Goal: Transaction & Acquisition: Download file/media

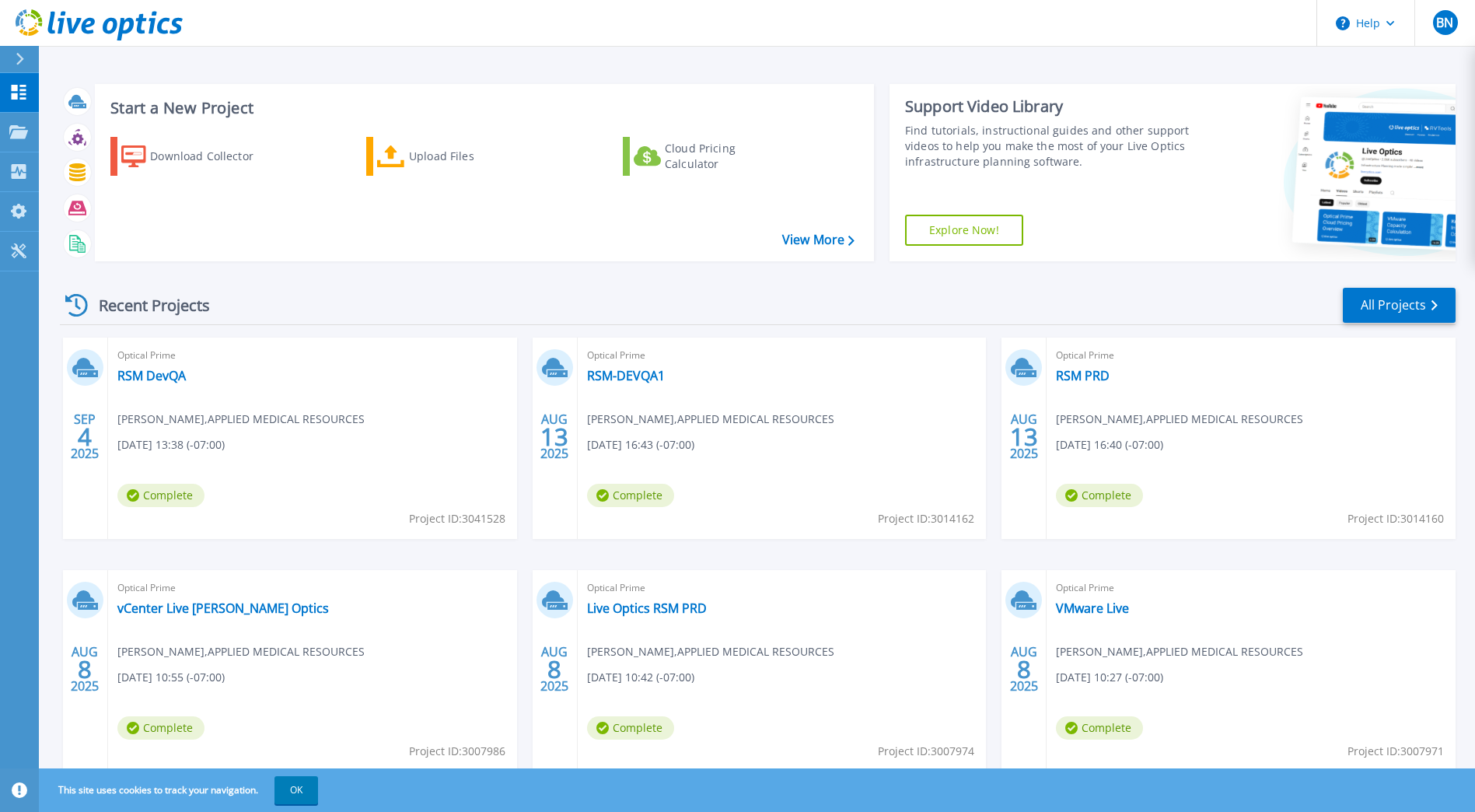
click at [421, 290] on div "Recent Projects All Projects" at bounding box center [758, 306] width 1396 height 39
click at [243, 149] on div "Download Collector" at bounding box center [212, 156] width 125 height 31
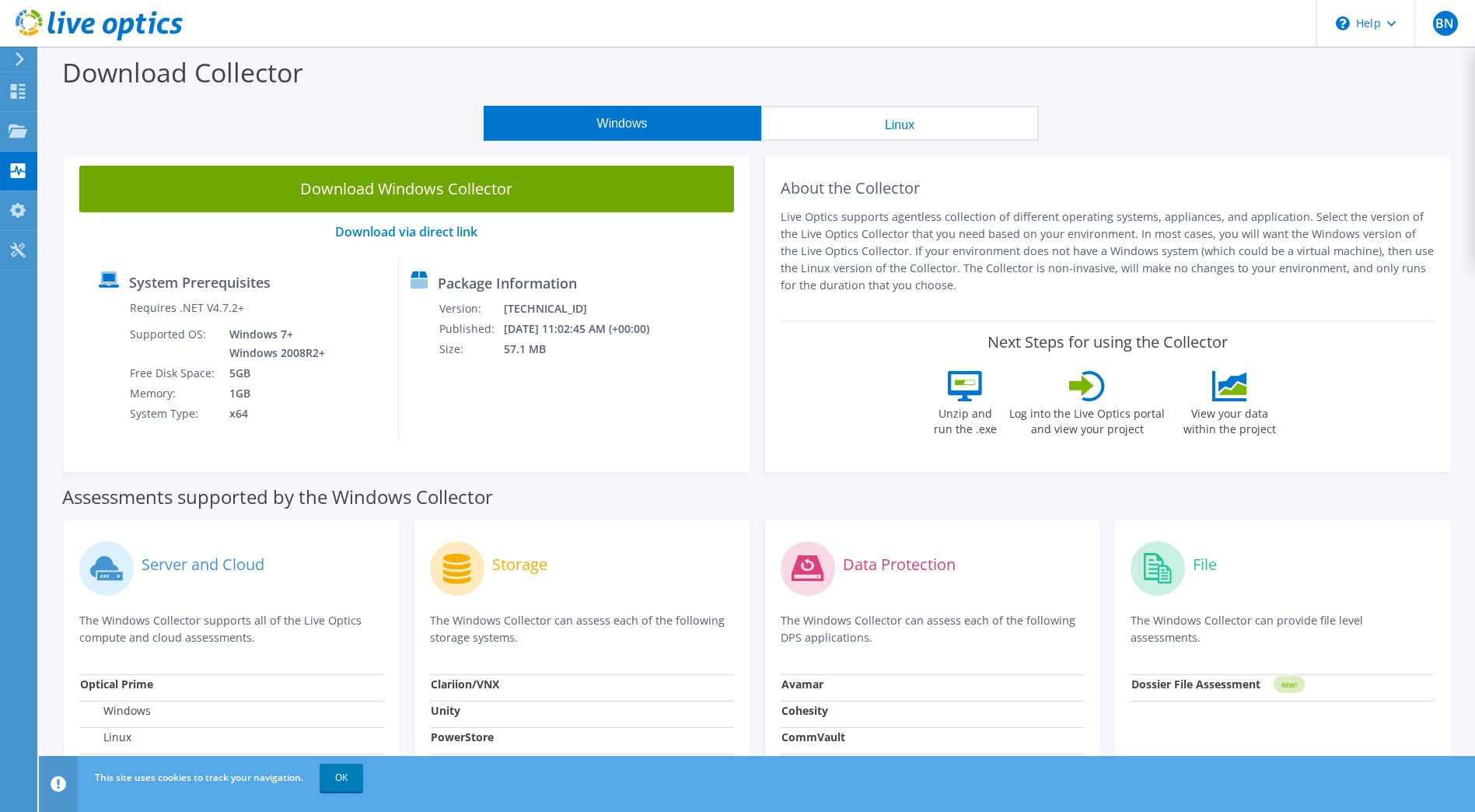
click at [909, 138] on button "Linux" at bounding box center [901, 123] width 278 height 35
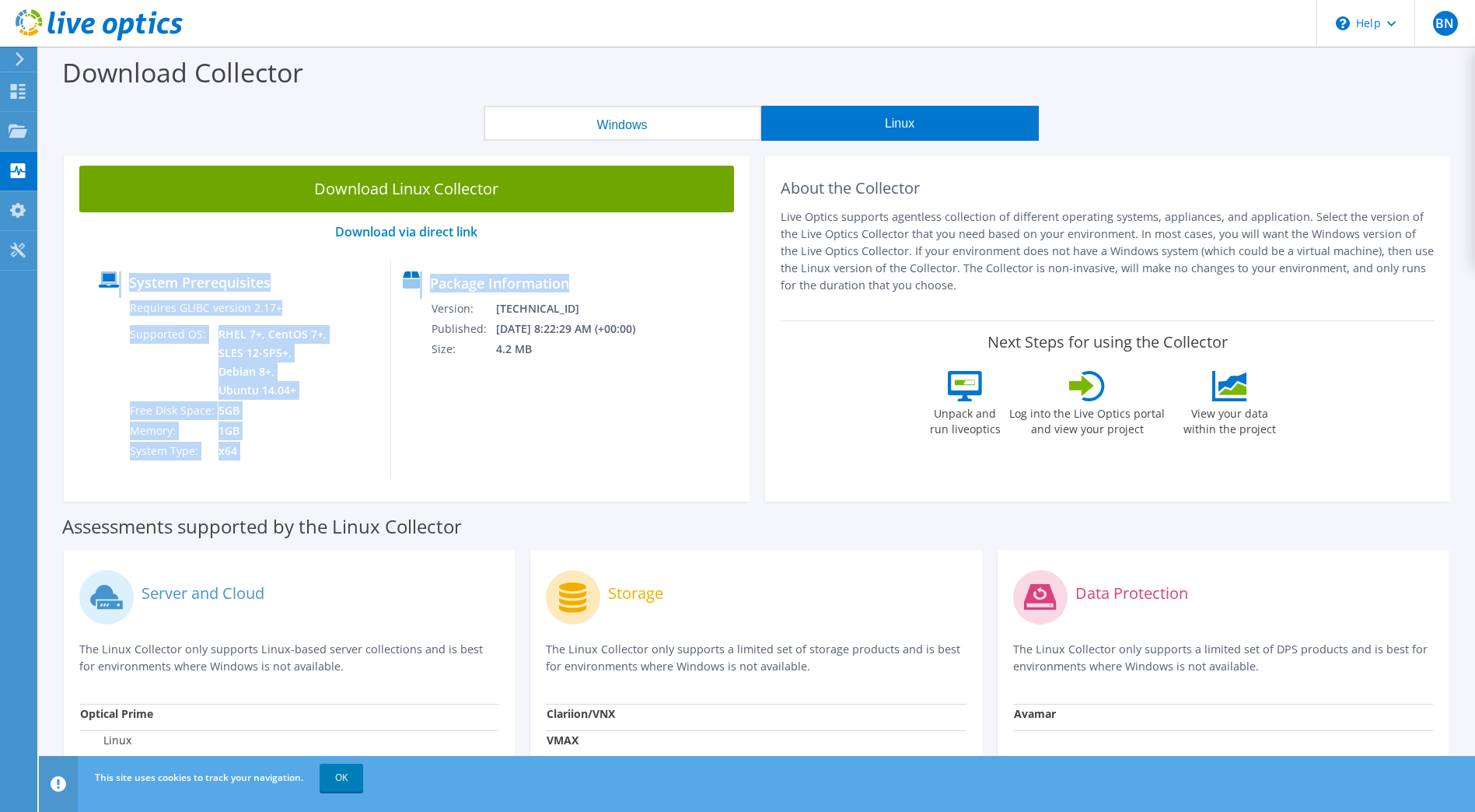
drag, startPoint x: 699, startPoint y: 386, endPoint x: 109, endPoint y: 264, distance: 602.5
click at [109, 264] on div "System Prerequisites Requires GLIBC version 2.17+ Supported OS: RHEL 7+, CentOS…" at bounding box center [406, 368] width 639 height 218
click at [559, 397] on div "Package Information Version: 26.3.8.38 Published: 9/24/2025 8:22:29 AM (+00:00)…" at bounding box center [515, 368] width 249 height 218
drag, startPoint x: 623, startPoint y: 364, endPoint x: 125, endPoint y: 228, distance: 516.2
click at [125, 228] on div "Download Linux Collector Download via direct link System Prerequisites Requires…" at bounding box center [407, 326] width 686 height 351
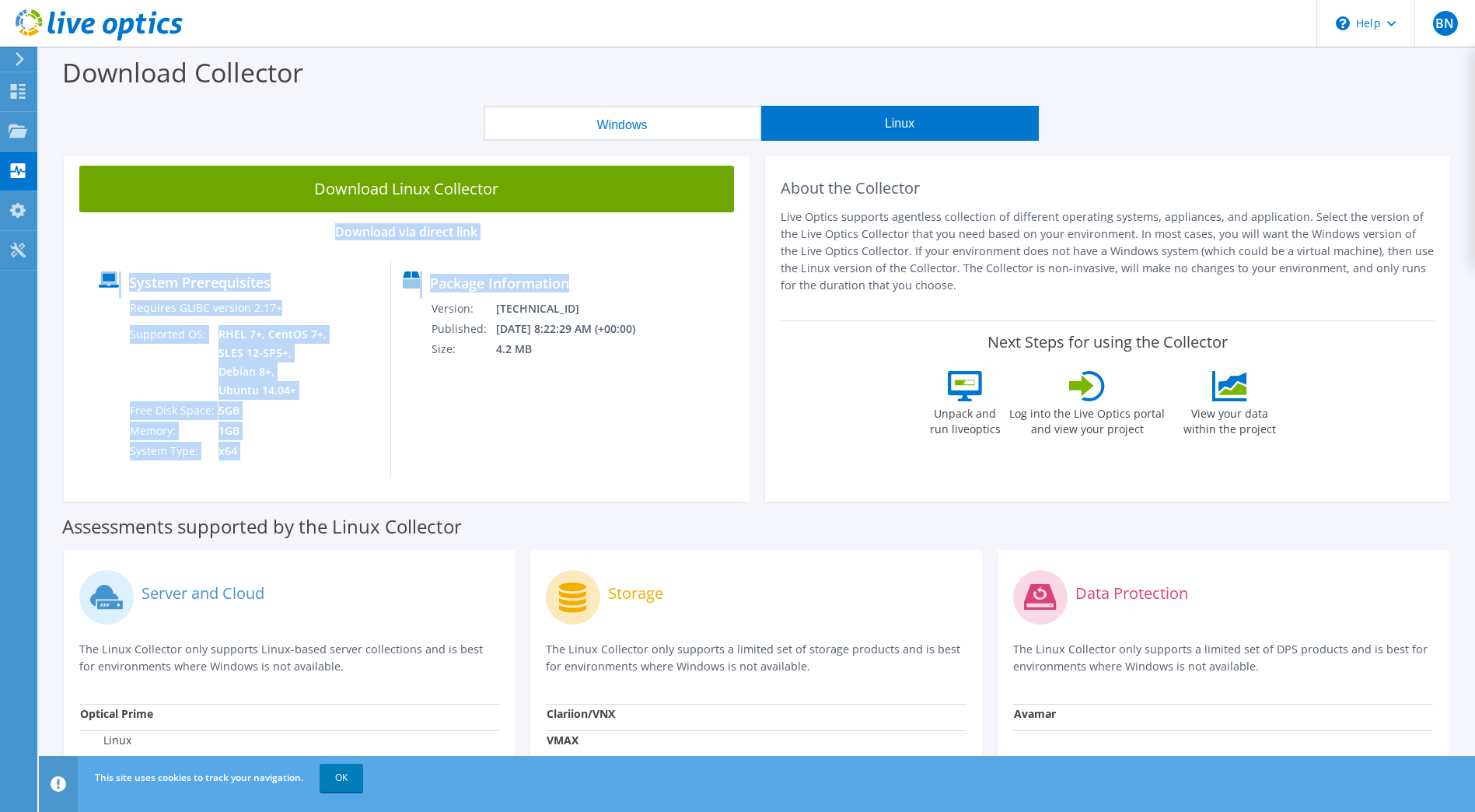
drag, startPoint x: 125, startPoint y: 228, endPoint x: 678, endPoint y: 440, distance: 592.2
click at [678, 440] on div "System Prerequisites Requires GLIBC version 2.17+ Supported OS: RHEL 7+, CentOS…" at bounding box center [406, 368] width 639 height 218
drag, startPoint x: 640, startPoint y: 383, endPoint x: 127, endPoint y: 240, distance: 532.6
click at [127, 240] on div "Download Linux Collector Download via direct link System Prerequisites Requires…" at bounding box center [407, 326] width 686 height 351
drag, startPoint x: 127, startPoint y: 240, endPoint x: 663, endPoint y: 453, distance: 576.8
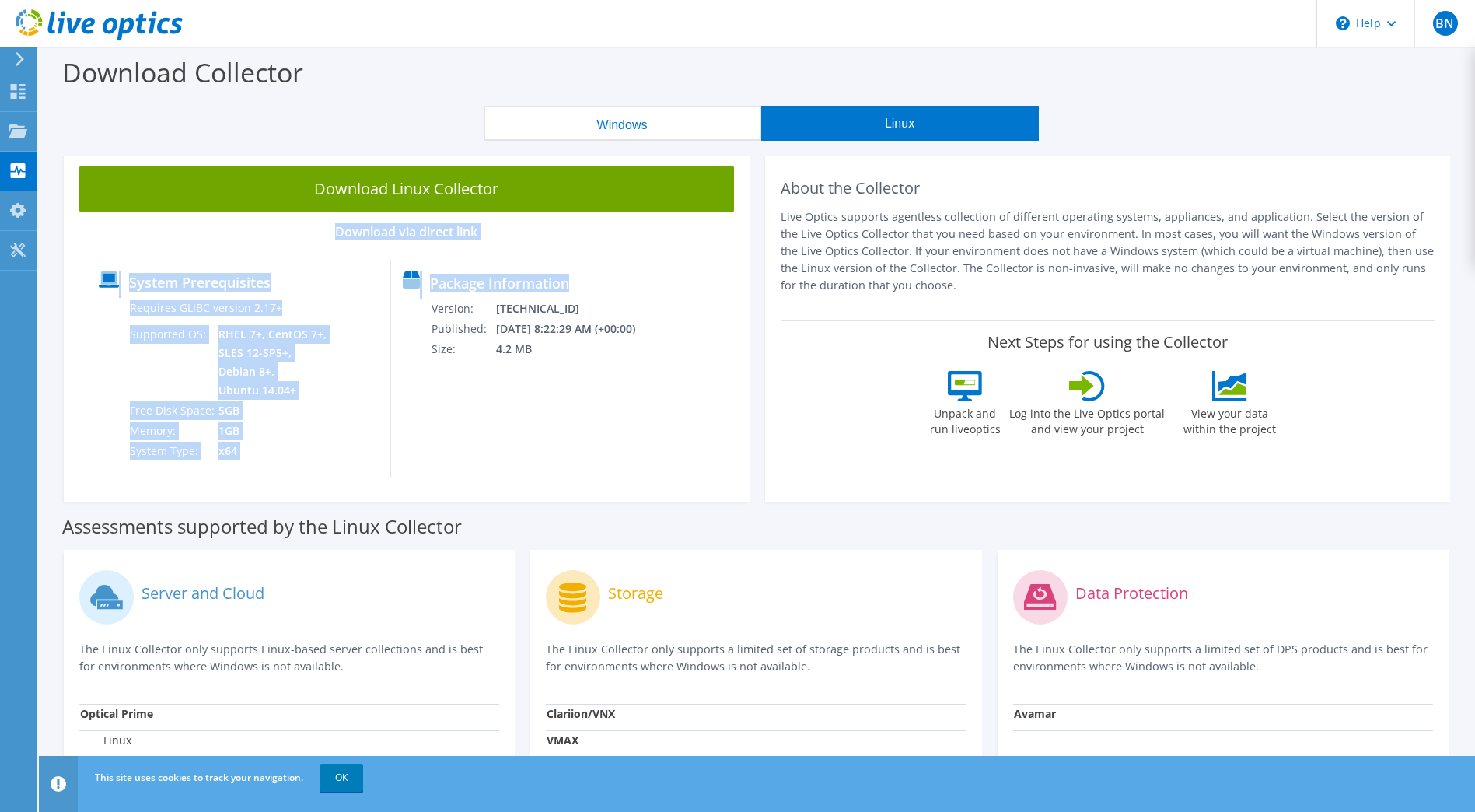
click at [640, 453] on div "Package Information Version: 26.3.8.38 Published: 9/24/2025 8:22:29 AM (+00:00)…" at bounding box center [515, 368] width 249 height 218
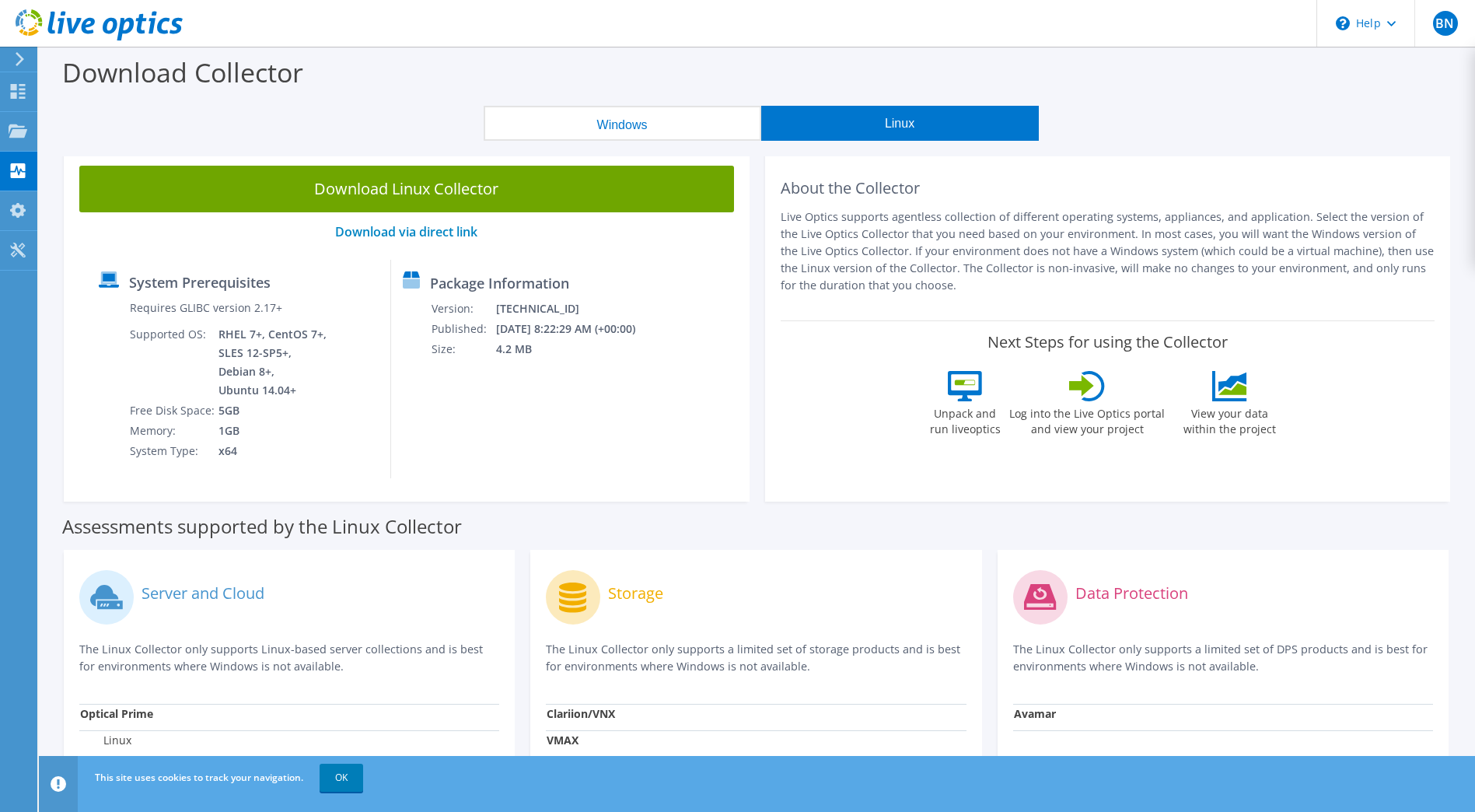
click at [496, 375] on div "Package Information Version: 26.3.8.38 Published: 9/24/2025 8:22:29 AM (+00:00)…" at bounding box center [515, 368] width 249 height 218
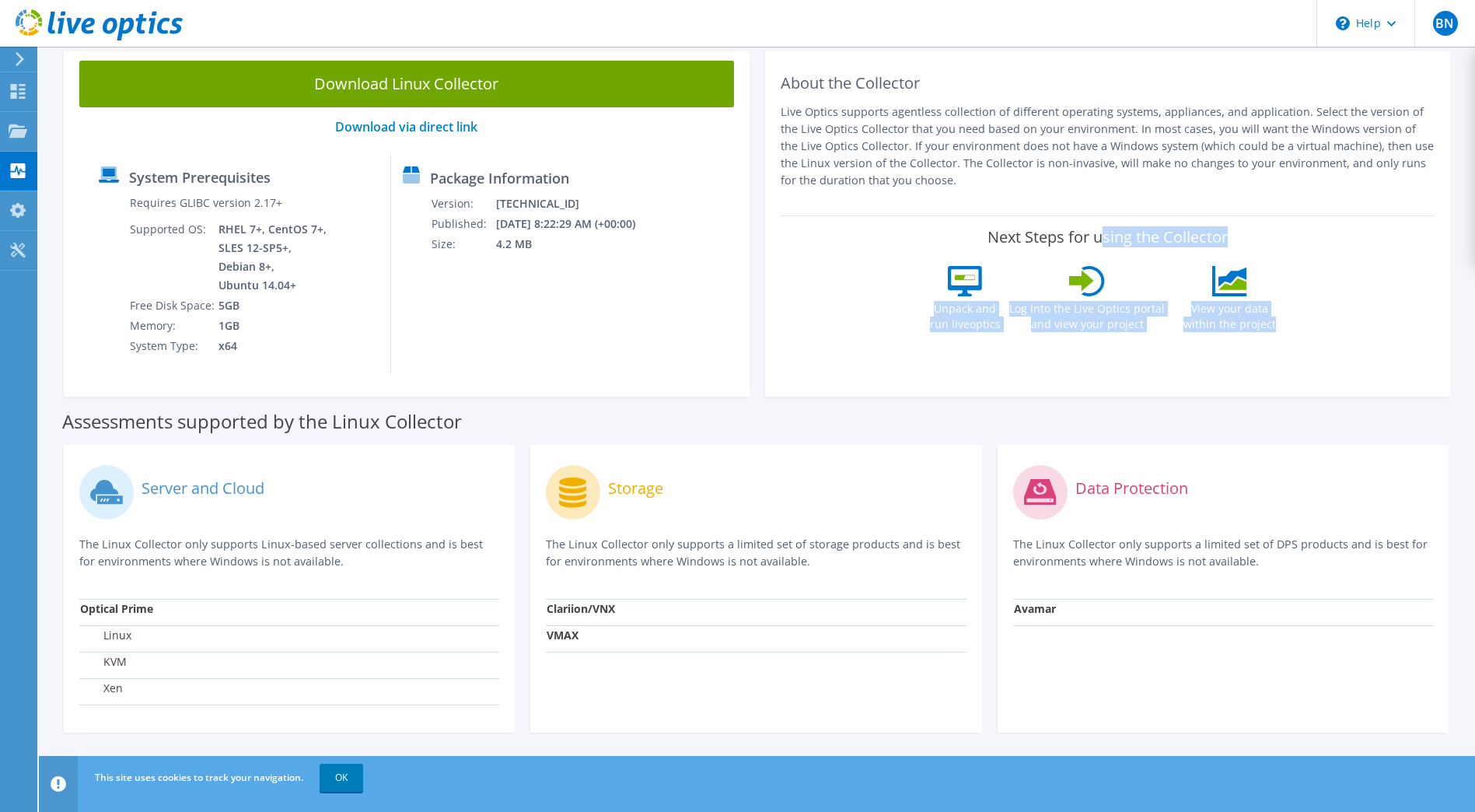
drag, startPoint x: 1302, startPoint y: 337, endPoint x: 885, endPoint y: 235, distance: 429.3
click at [885, 235] on div "Next Steps for using the Collector Unpack and run liveoptics Log into the Live …" at bounding box center [1108, 283] width 655 height 136
drag, startPoint x: 885, startPoint y: 235, endPoint x: 1322, endPoint y: 358, distance: 454.0
click at [1322, 358] on div "About the Collector Live Optics supports agentless collection of different oper…" at bounding box center [1108, 220] width 686 height 351
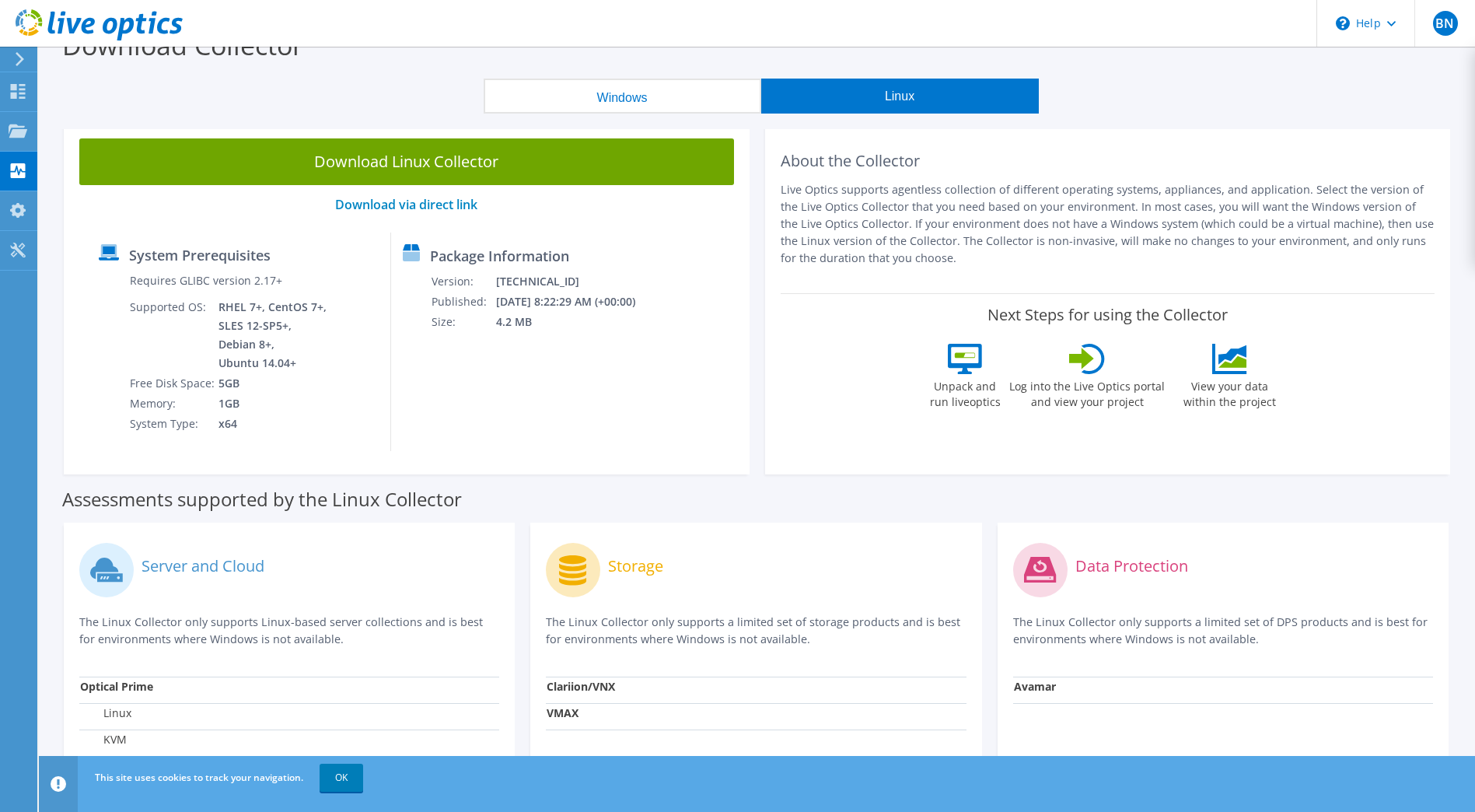
scroll to position [0, 0]
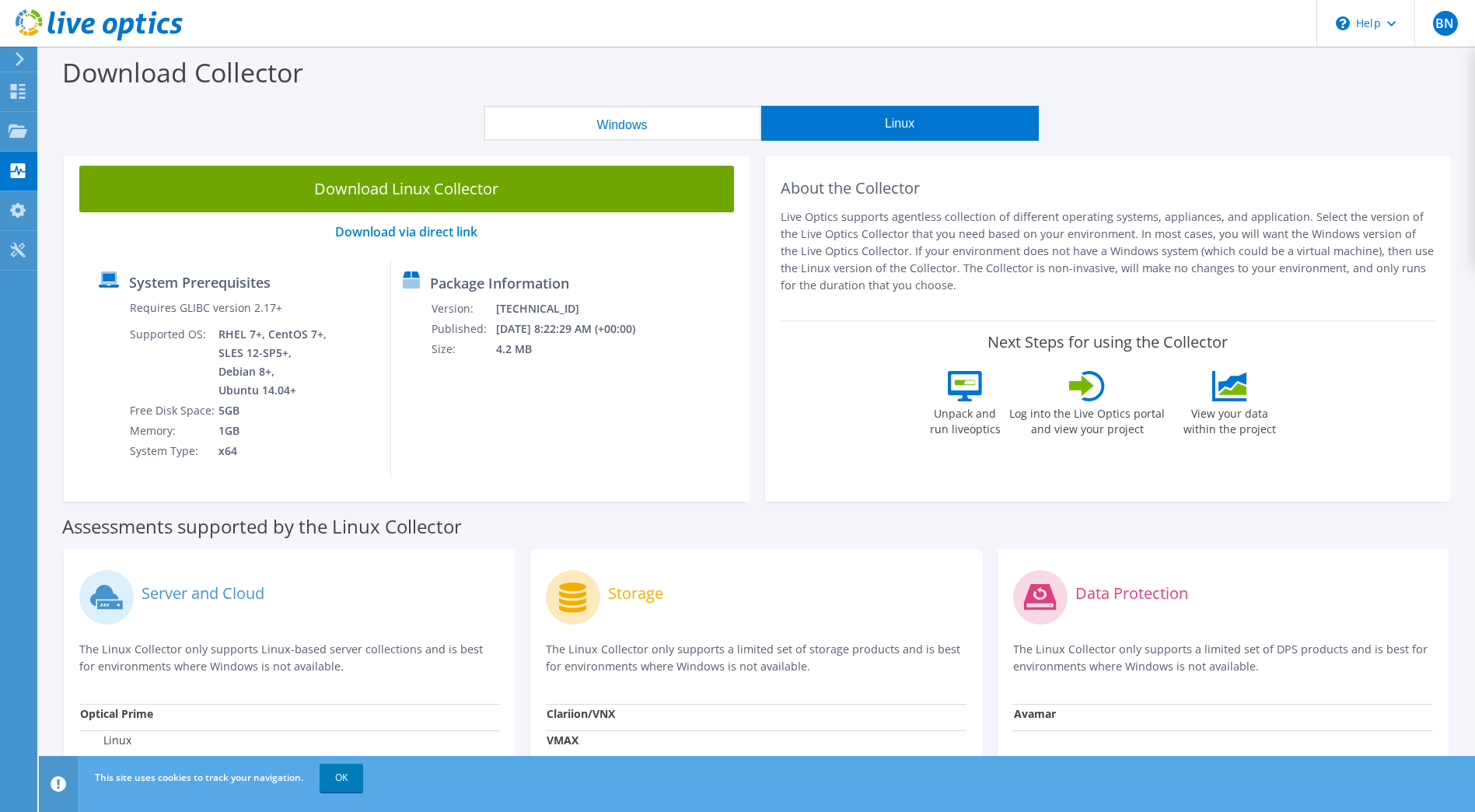
drag, startPoint x: 1113, startPoint y: 303, endPoint x: 827, endPoint y: 174, distance: 313.7
click at [827, 174] on div "About the Collector Live Optics supports agentless collection of different oper…" at bounding box center [1108, 235] width 655 height 139
drag, startPoint x: 827, startPoint y: 174, endPoint x: 1249, endPoint y: 270, distance: 432.8
click at [1249, 270] on p "Live Optics supports agentless collection of different operating systems, appli…" at bounding box center [1108, 251] width 655 height 86
click at [328, 436] on div "System Prerequisites Requires GLIBC version 2.17+ Supported OS: RHEL 7+, CentOS…" at bounding box center [238, 368] width 304 height 218
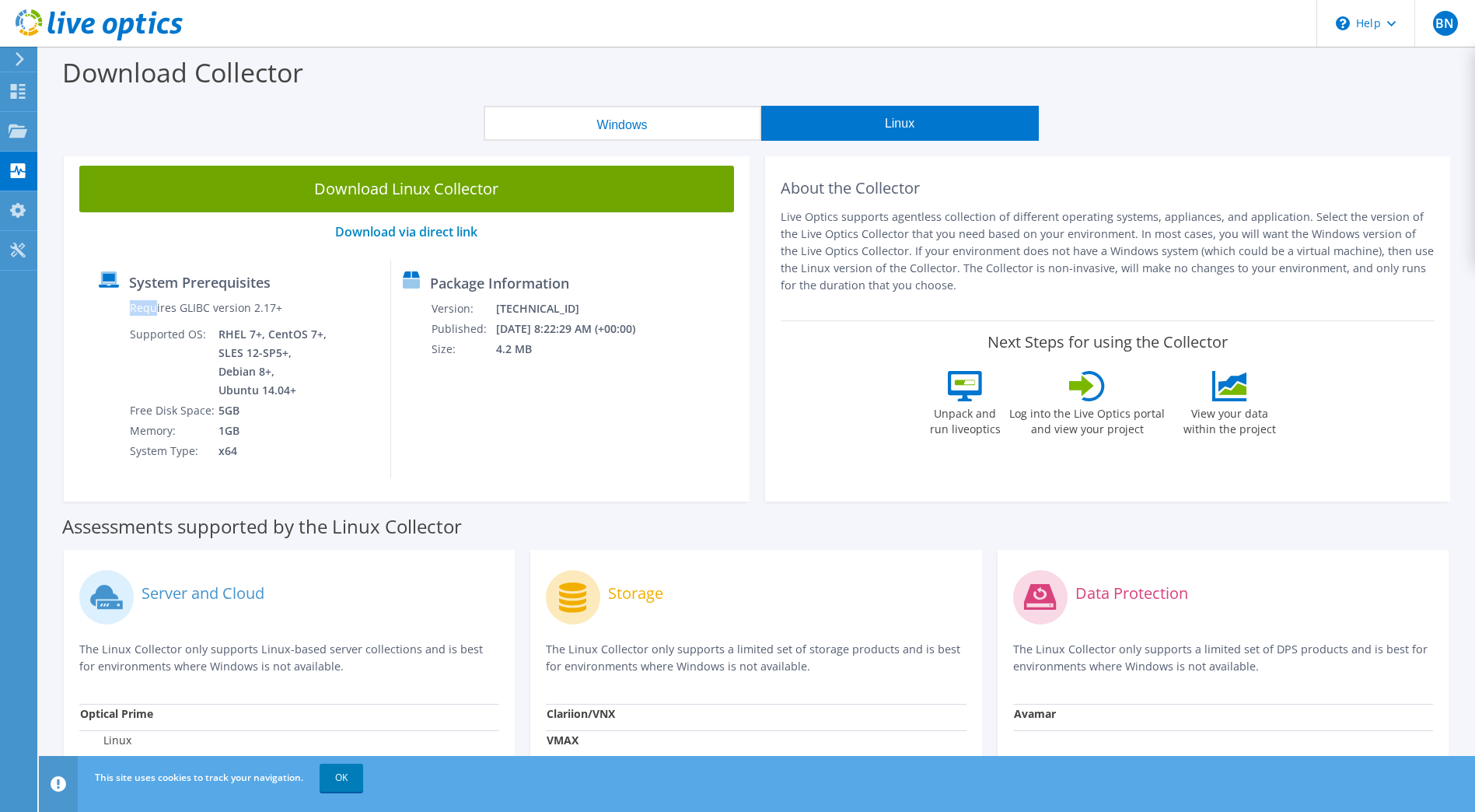
drag, startPoint x: 354, startPoint y: 458, endPoint x: 155, endPoint y: 306, distance: 250.4
click at [155, 306] on div "System Prerequisites Requires GLIBC version 2.17+ Supported OS: RHEL 7+, CentOS…" at bounding box center [238, 368] width 304 height 218
drag, startPoint x: 155, startPoint y: 306, endPoint x: 368, endPoint y: 270, distance: 216.0
click at [367, 282] on div "System Prerequisites" at bounding box center [239, 285] width 280 height 27
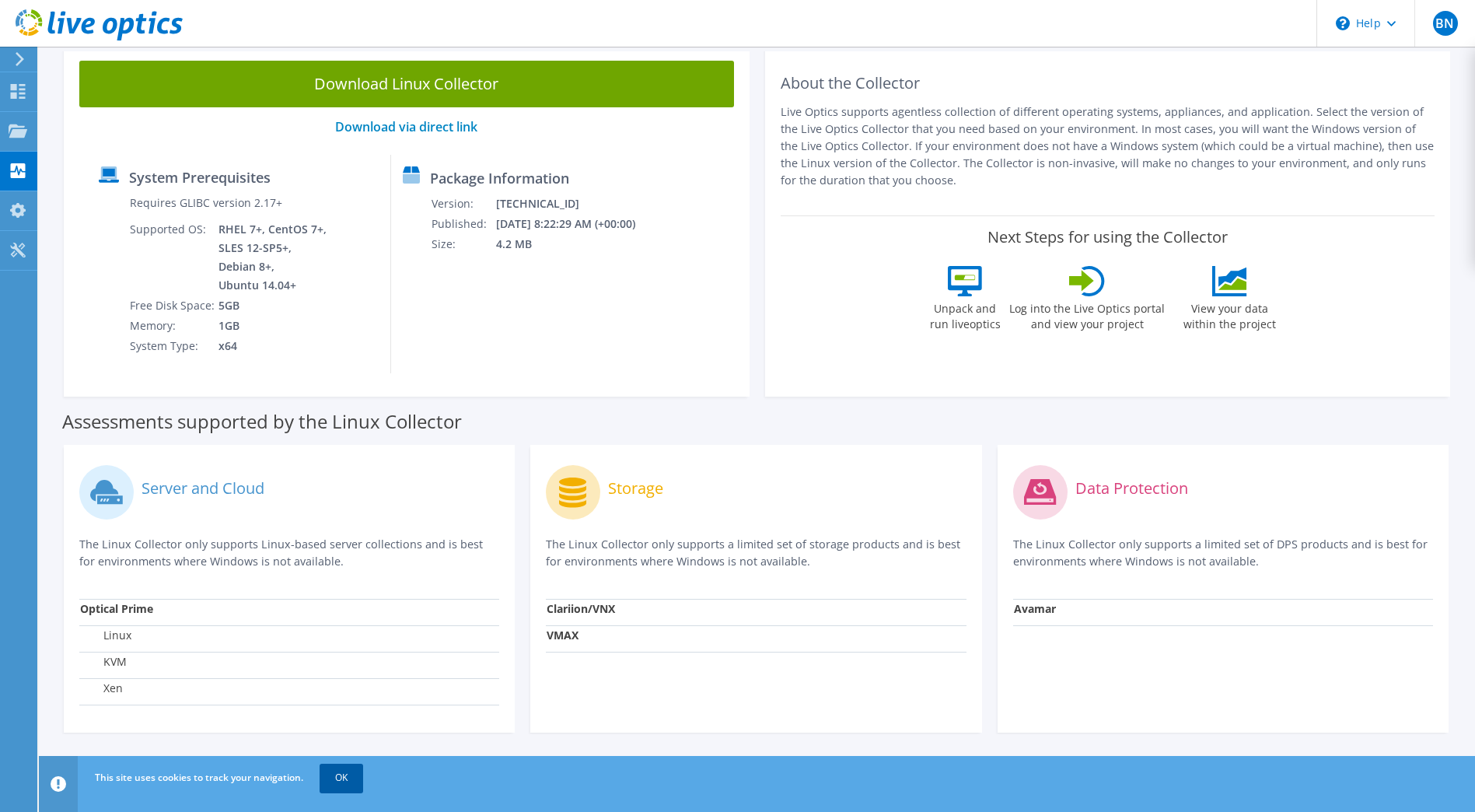
click at [331, 771] on link "OK" at bounding box center [342, 777] width 44 height 28
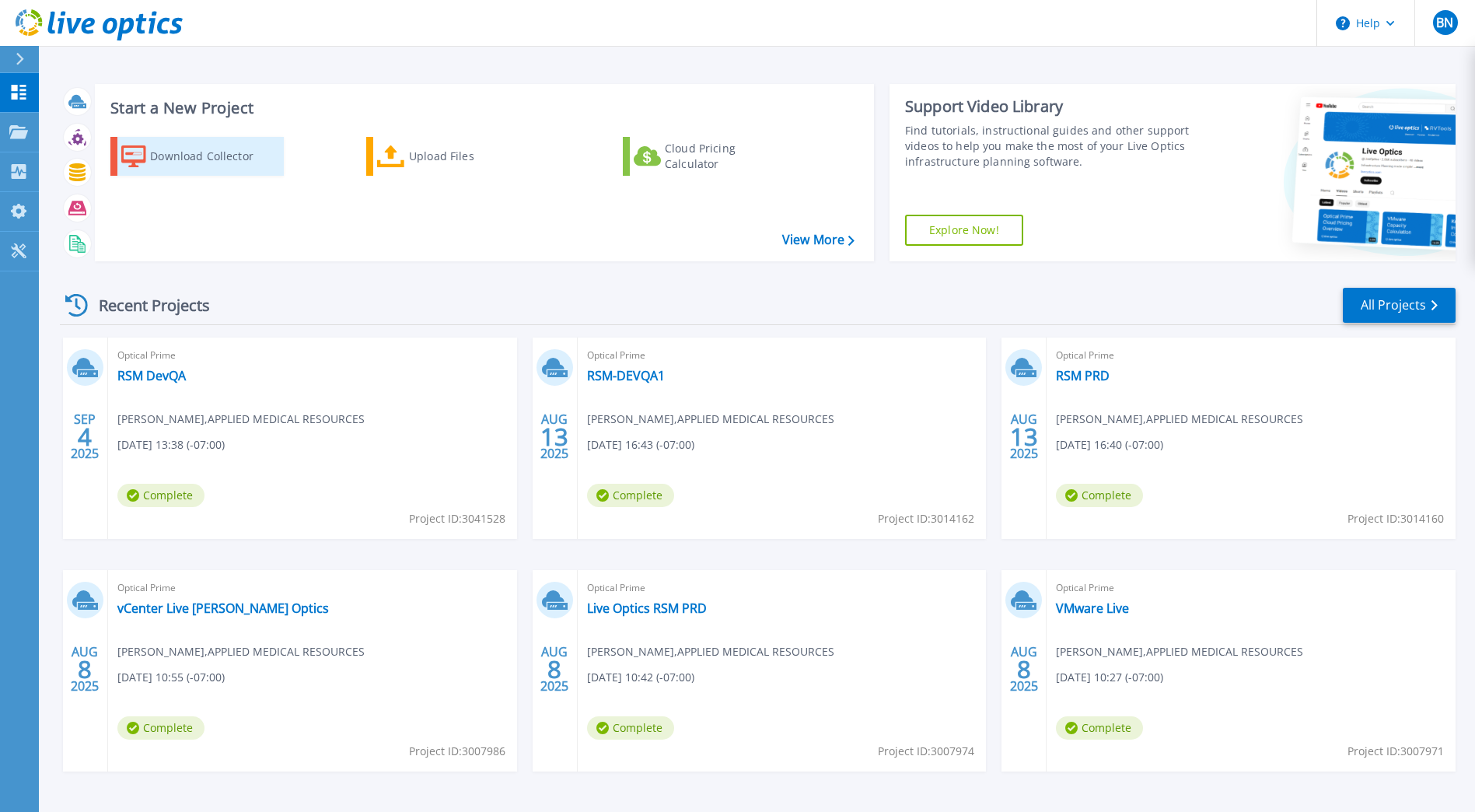
click at [189, 155] on div "Download Collector" at bounding box center [212, 156] width 125 height 31
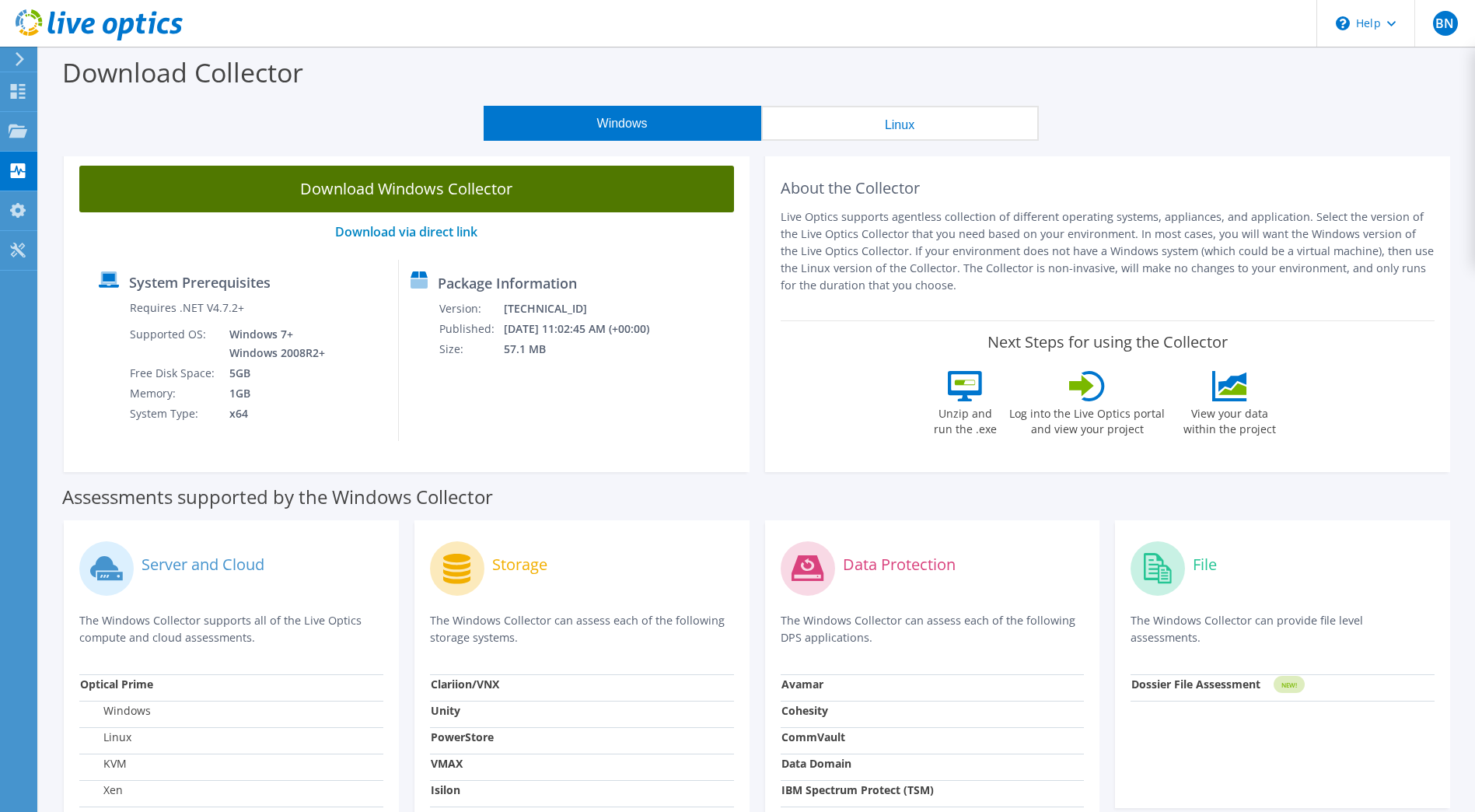
click at [398, 193] on link "Download Windows Collector" at bounding box center [407, 188] width 655 height 47
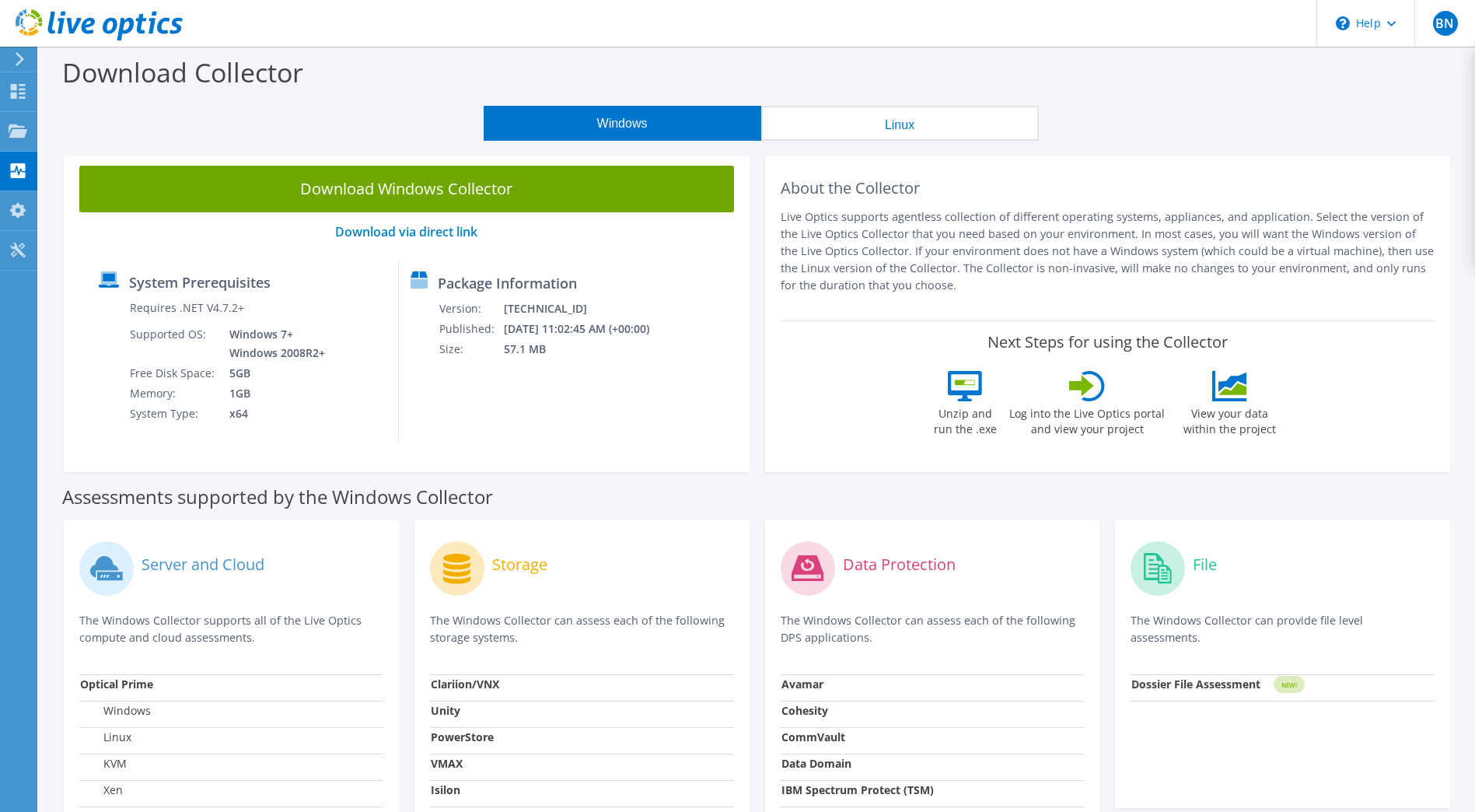
click at [223, 320] on td "Requires .NET V4.7.2+" at bounding box center [229, 311] width 199 height 27
drag, startPoint x: 246, startPoint y: 307, endPoint x: 132, endPoint y: 305, distance: 114.0
click at [132, 305] on td "Requires .NET V4.7.2+" at bounding box center [229, 311] width 199 height 27
drag, startPoint x: 341, startPoint y: 303, endPoint x: 281, endPoint y: 307, distance: 60.1
click at [341, 303] on div "System Prerequisites Requires .NET V4.7.2+ Supported OS: Windows 7+ Windows 200…" at bounding box center [242, 350] width 311 height 181
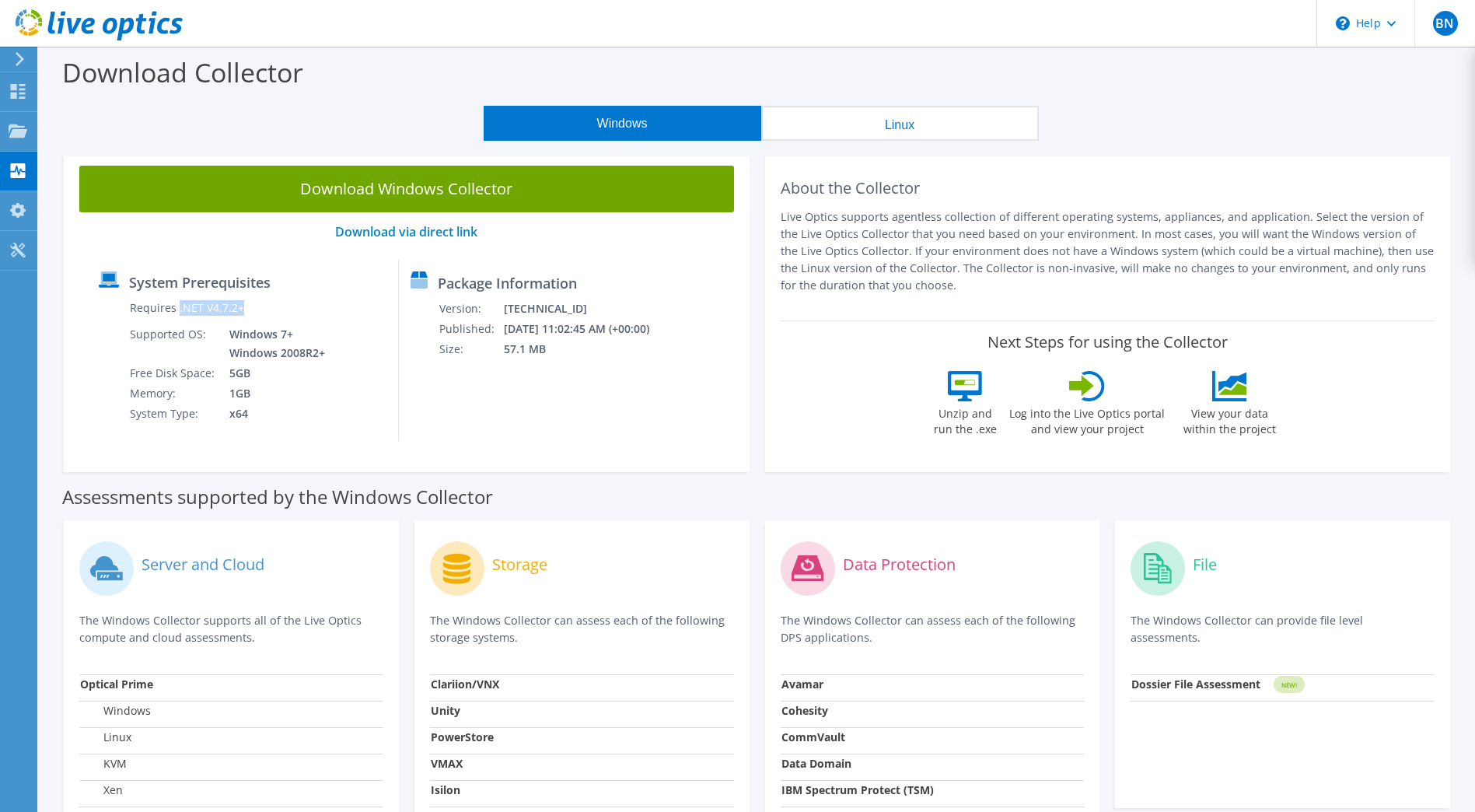
drag, startPoint x: 244, startPoint y: 307, endPoint x: 178, endPoint y: 308, distance: 66.0
click at [178, 308] on td "Requires .NET V4.7.2+" at bounding box center [229, 311] width 199 height 27
copy label ".NET V4.7.2+"
